Goal: Find contact information: Obtain details needed to contact an individual or organization

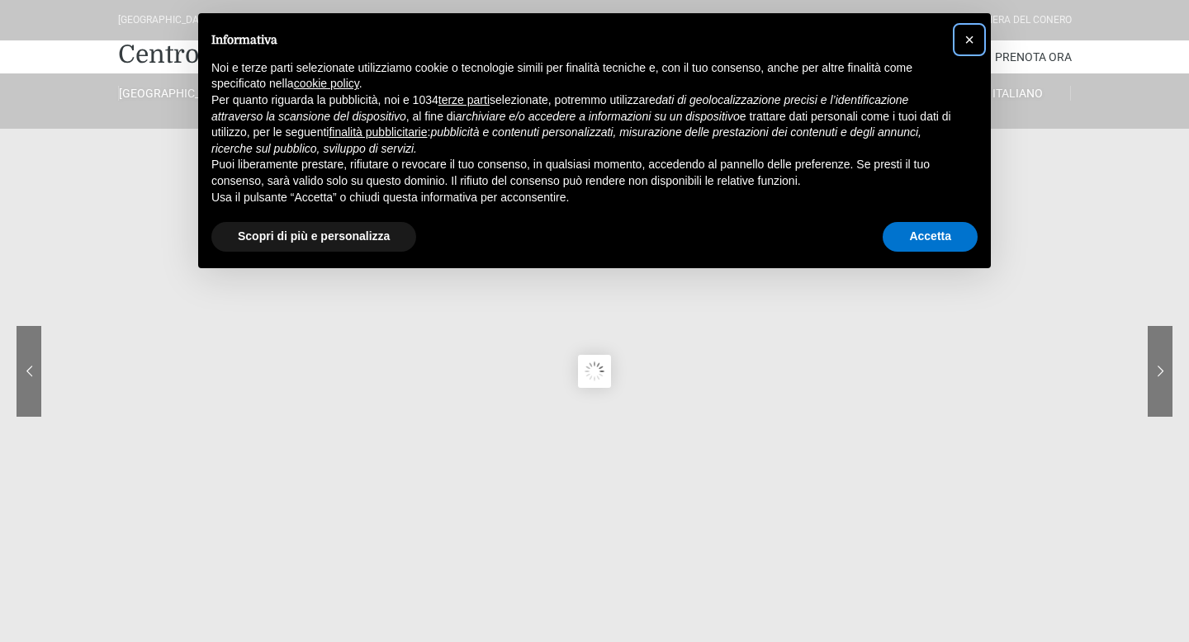
click at [972, 40] on span "×" at bounding box center [970, 40] width 10 height 18
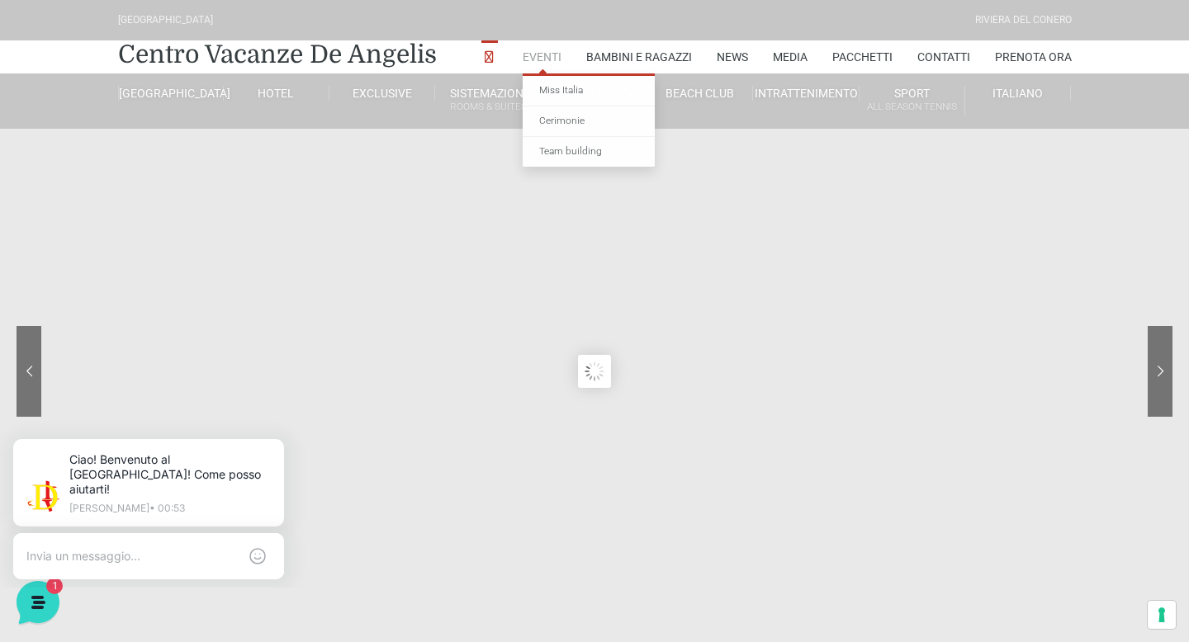
click at [541, 52] on link "Eventi" at bounding box center [542, 56] width 39 height 33
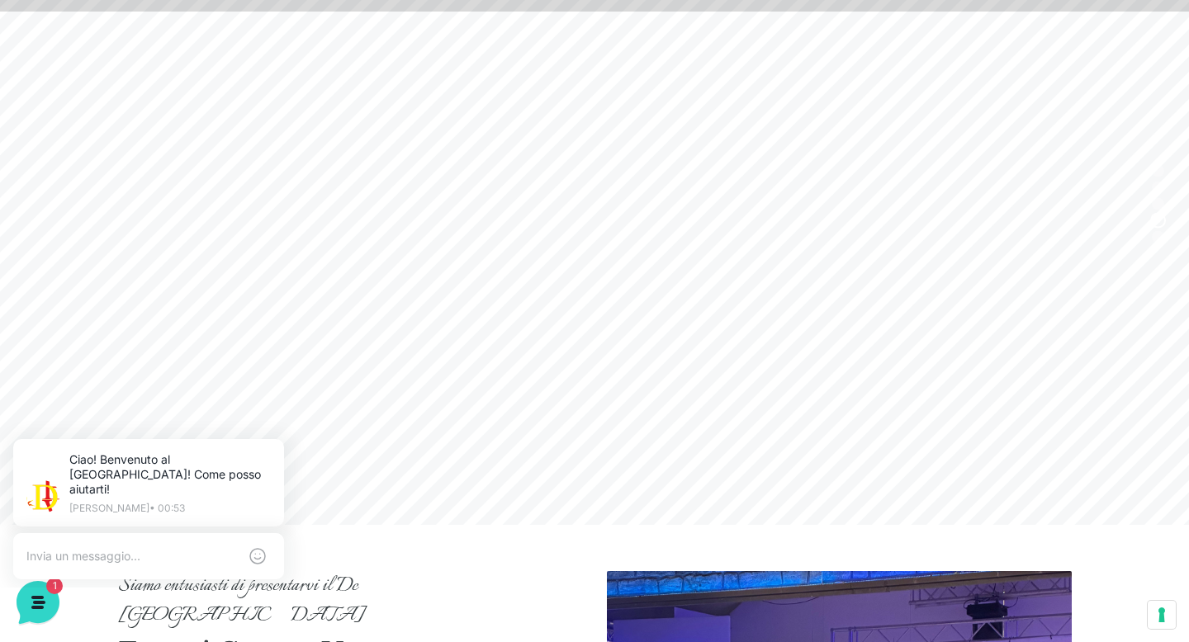
scroll to position [120, 0]
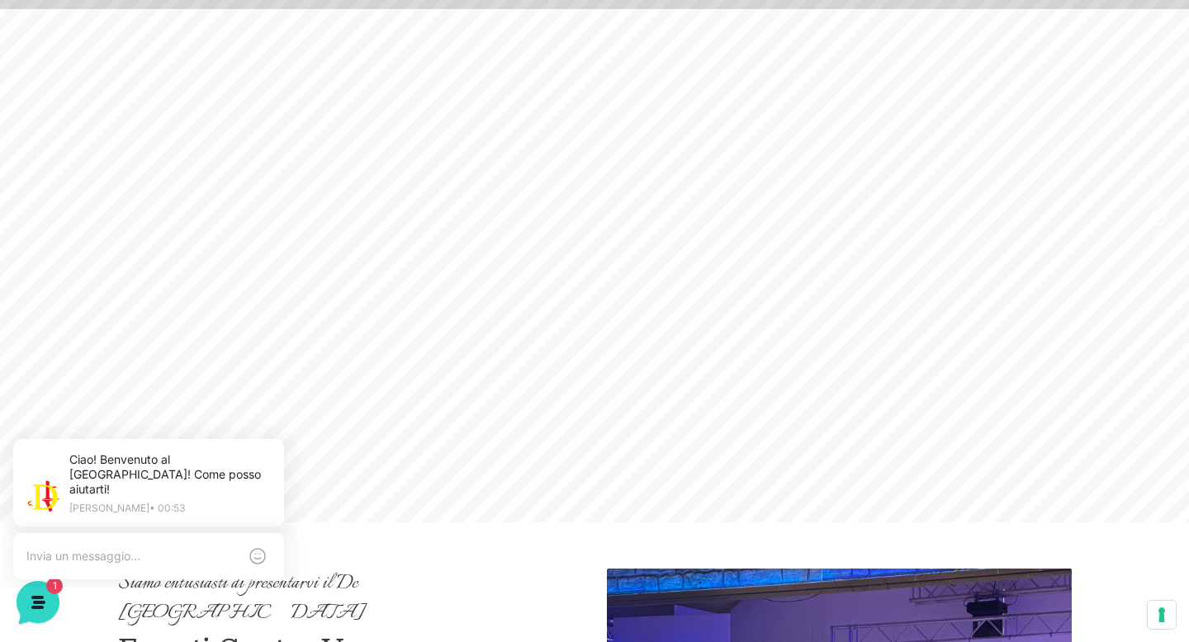
click at [1158, 231] on header "[GEOGRAPHIC_DATA] [GEOGRAPHIC_DATA] Centro Vacanze [GEOGRAPHIC_DATA] Eventi Mis…" at bounding box center [594, 251] width 1189 height 743
click at [1154, 171] on header "Villaggio Hotel Resort Riviera Del Conero Centro Vacanze De Angelis Eventi Miss…" at bounding box center [594, 251] width 1189 height 743
click at [1154, 211] on header "Villaggio Hotel Resort Riviera Del Conero Centro Vacanze De Angelis Eventi Miss…" at bounding box center [594, 251] width 1189 height 743
click at [1154, 206] on header "Villaggio Hotel Resort Riviera Del Conero Centro Vacanze De Angelis Eventi Miss…" at bounding box center [594, 251] width 1189 height 743
click at [1156, 202] on header "Villaggio Hotel Resort Riviera Del Conero Centro Vacanze De Angelis Eventi Miss…" at bounding box center [594, 251] width 1189 height 743
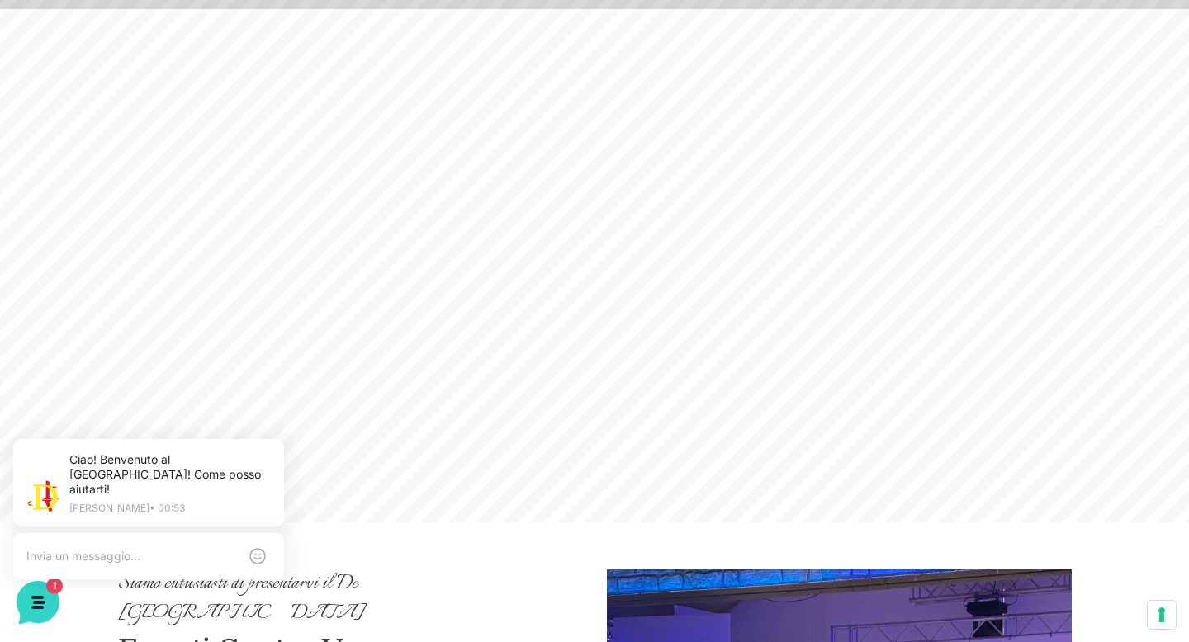
click at [1156, 185] on header "Villaggio Hotel Resort Riviera Del Conero Centro Vacanze De Angelis Eventi Miss…" at bounding box center [594, 251] width 1189 height 743
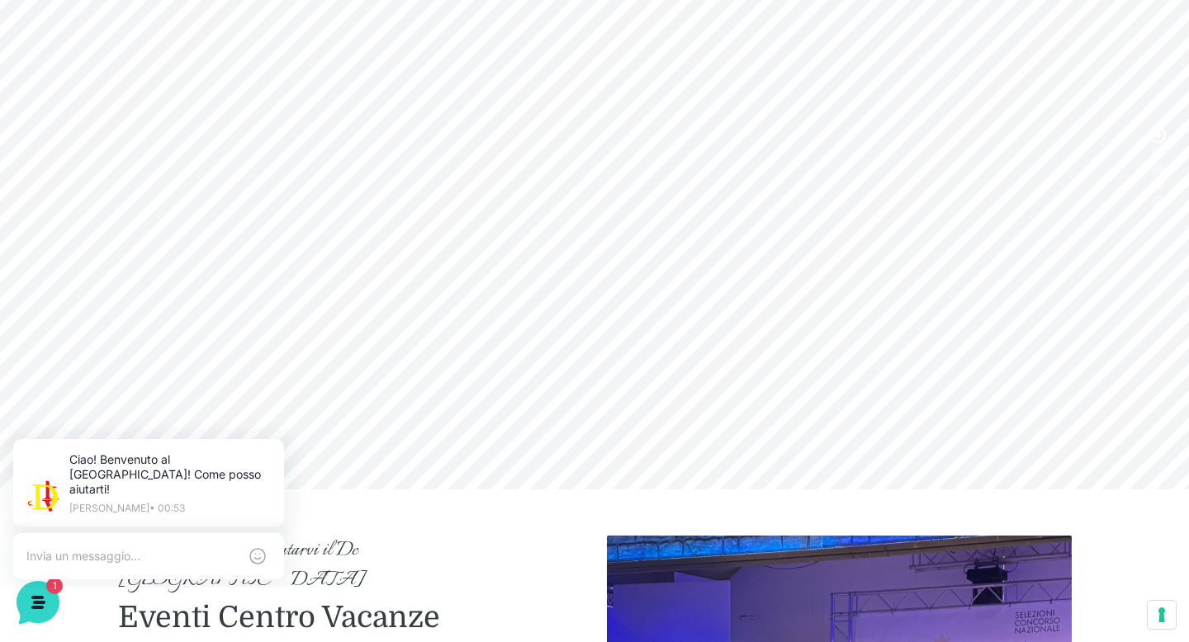
scroll to position [0, 0]
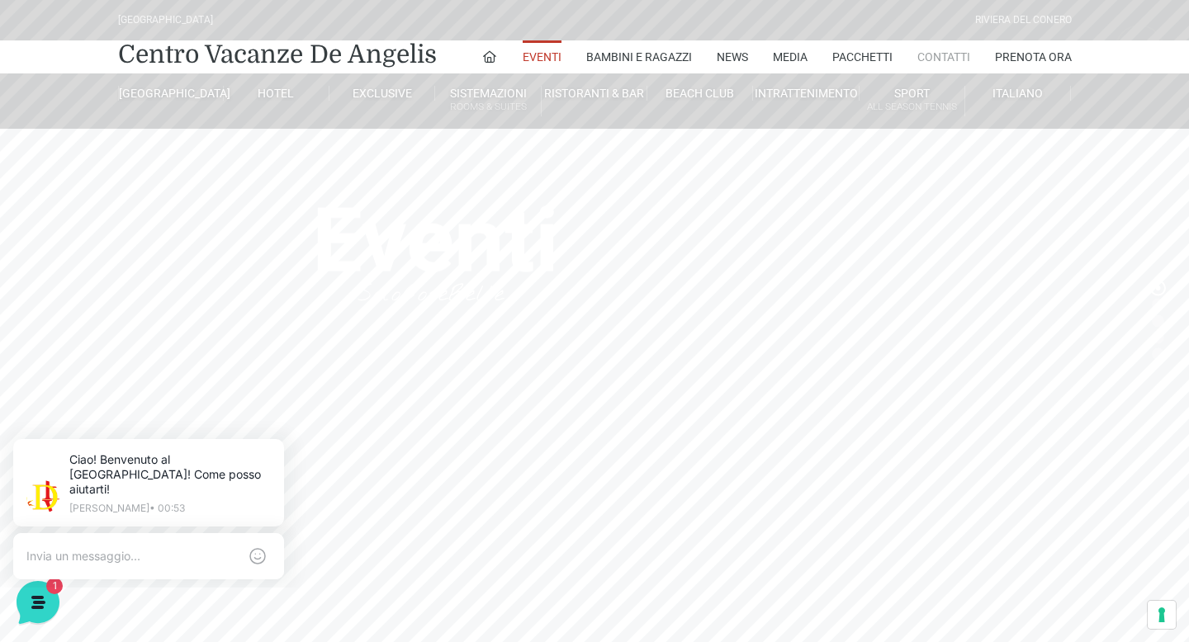
click at [946, 51] on link "Contatti" at bounding box center [943, 56] width 53 height 33
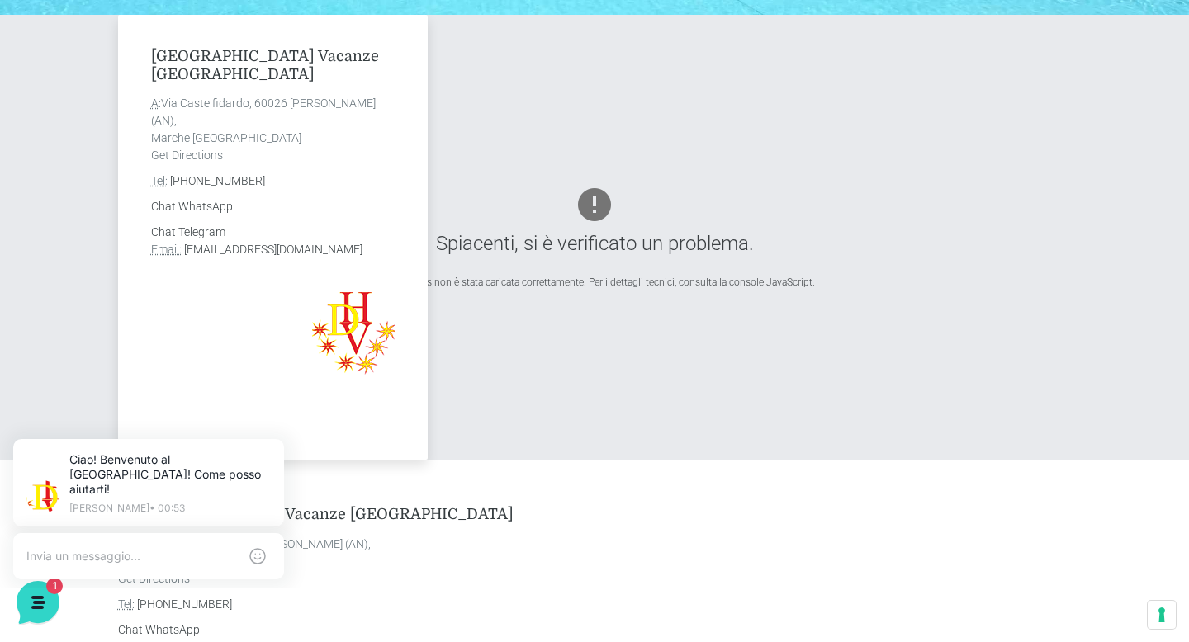
scroll to position [581, 0]
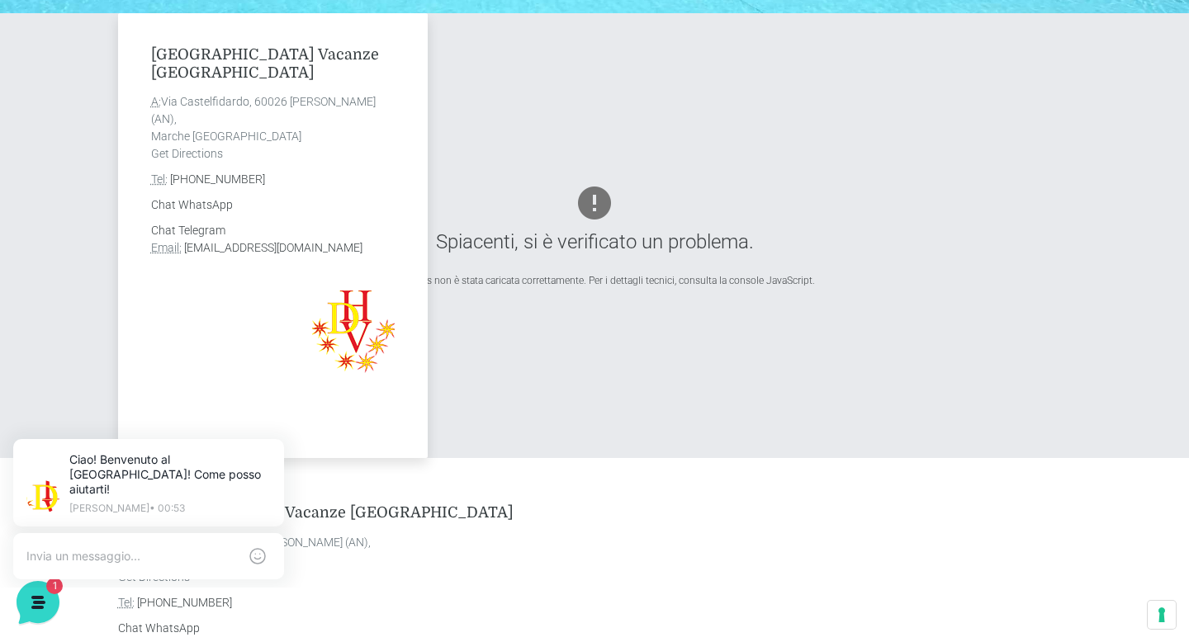
drag, startPoint x: 400, startPoint y: 249, endPoint x: 182, endPoint y: 246, distance: 218.0
click at [182, 246] on div "[GEOGRAPHIC_DATA] Vacanze De Angelis A: [STREET_ADDRESS][PERSON_NAME] Get Direc…" at bounding box center [273, 235] width 310 height 445
copy address "[EMAIL_ADDRESS][DOMAIN_NAME]"
